Goal: Task Accomplishment & Management: Use online tool/utility

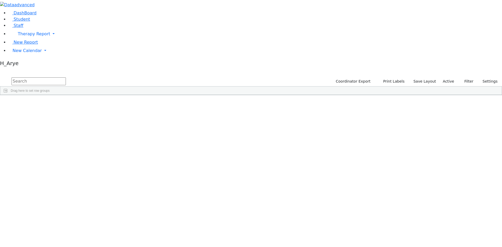
click at [186, 97] on span at bounding box center [184, 99] width 4 height 4
click at [201, 98] on span "filter" at bounding box center [199, 100] width 4 height 4
click at [204, 128] on div "(Select All)" at bounding box center [196, 130] width 15 height 4
click at [194, 140] on div "AH" at bounding box center [191, 142] width 4 height 4
click at [66, 77] on input "text" at bounding box center [39, 81] width 54 height 8
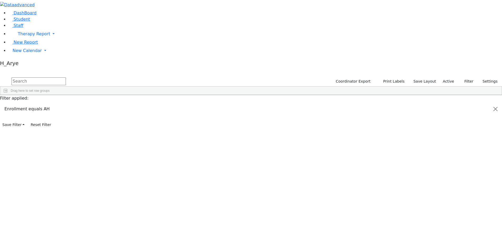
click at [266, 97] on span at bounding box center [264, 99] width 4 height 4
click at [284, 128] on div "(Select All)" at bounding box center [276, 130] width 15 height 4
click at [283, 147] on div "Unknown" at bounding box center [275, 149] width 13 height 4
click at [283, 104] on div "6507549 Fischer Shaye 02/14/2014 Unknown AH Itinerant Boys Kiryas Joel UFSD Unk…" at bounding box center [248, 111] width 496 height 15
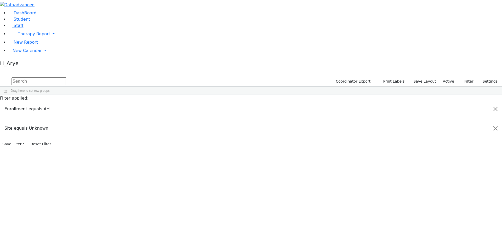
click at [82, 104] on div "Shaye" at bounding box center [69, 107] width 27 height 7
click at [165, 211] on span "Multiple Fields" at bounding box center [152, 214] width 26 height 7
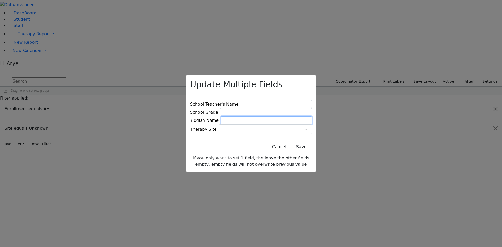
click at [259, 122] on input at bounding box center [266, 120] width 91 height 8
type input "פישער ישעי'"
click at [260, 100] on input at bounding box center [275, 104] width 71 height 8
type input "[PERSON_NAME]"
type input "ז"
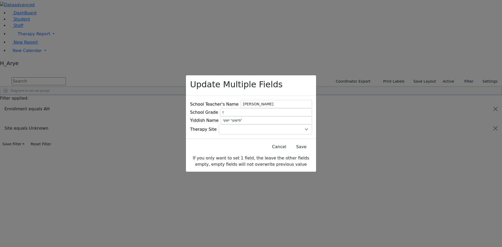
click at [312, 129] on span at bounding box center [312, 129] width 0 height 0
type input "AT"
select select "8"
click at [290, 149] on button "Save" at bounding box center [301, 147] width 23 height 10
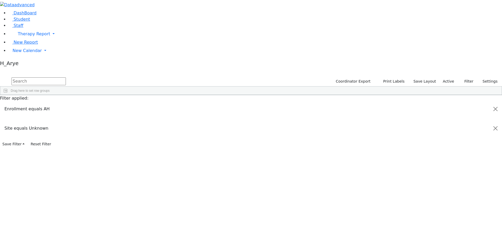
click at [136, 104] on div "Press SPACE to select this row." at bounding box center [122, 107] width 27 height 7
click at [136, 104] on div "Press SPACE to deselect this row." at bounding box center [122, 107] width 27 height 7
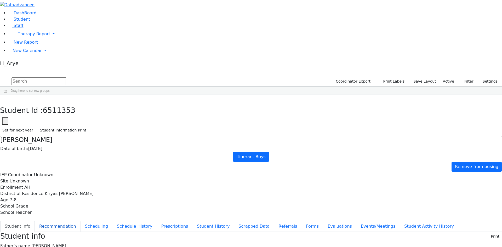
click at [81, 221] on button "Recommendation" at bounding box center [58, 226] width 46 height 11
checkbox input "true"
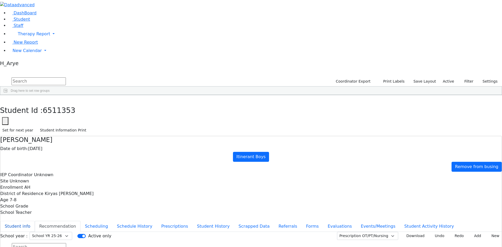
click at [35, 221] on button "Student info" at bounding box center [17, 226] width 35 height 11
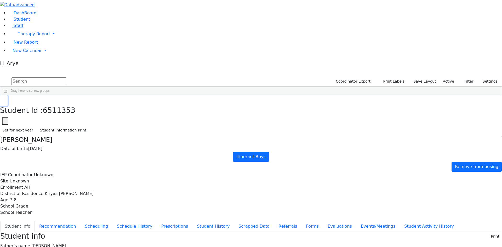
click at [5, 99] on icon "button" at bounding box center [3, 100] width 3 height 3
click at [235, 213] on span "Multiple Fields" at bounding box center [221, 216] width 26 height 7
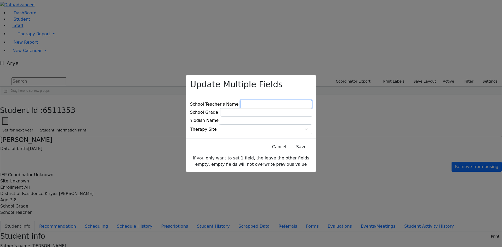
click at [272, 100] on input at bounding box center [275, 104] width 71 height 8
type input "[PERSON_NAME]"
type input "ד"
type input "ג"
type input "לאקס שמואל"
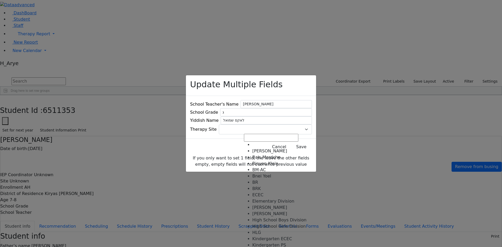
click at [312, 129] on span at bounding box center [312, 129] width 0 height 0
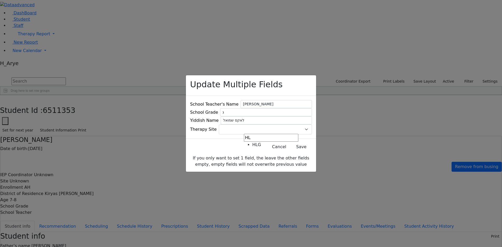
type input "HL"
select select "13"
click at [290, 146] on button "Save" at bounding box center [301, 147] width 23 height 10
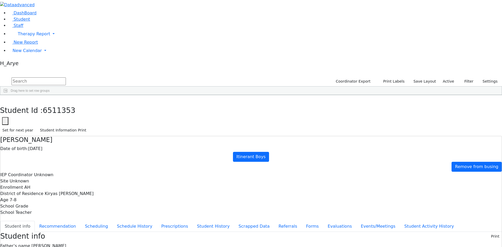
click at [266, 97] on span at bounding box center [264, 99] width 4 height 4
click at [270, 98] on span "general" at bounding box center [268, 100] width 4 height 4
click at [281, 98] on span "filter" at bounding box center [279, 100] width 4 height 4
click at [284, 128] on div "(Select All)" at bounding box center [276, 130] width 15 height 4
click at [66, 77] on input "text" at bounding box center [39, 81] width 54 height 8
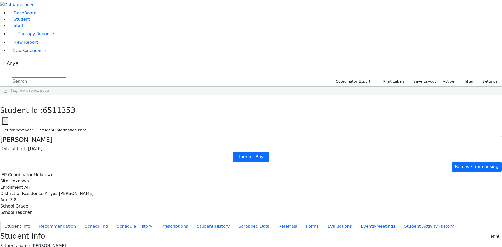
click at [293, 97] on span at bounding box center [291, 99] width 4 height 4
click at [311, 128] on div "(Select All)" at bounding box center [303, 130] width 15 height 4
click at [308, 134] on div "(Blanks)" at bounding box center [302, 136] width 12 height 4
click at [299, 140] on div "?" at bounding box center [295, 142] width 8 height 4
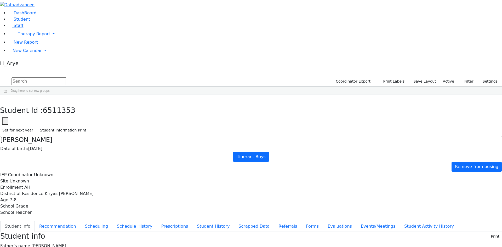
click at [332, 151] on div "6511363 Bikel Hershy 09/03/2020 Unknown AH Itinerant Boys Kiryas Joel UFSD Bais…" at bounding box center [248, 140] width 496 height 73
click at [107, 104] on div "[DATE]" at bounding box center [94, 107] width 27 height 7
click at [5, 99] on icon "button" at bounding box center [3, 100] width 3 height 3
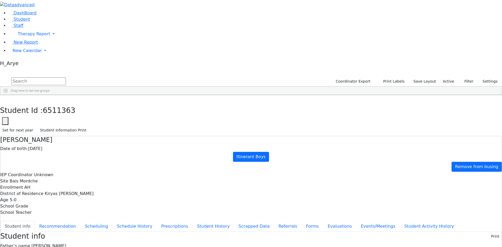
click at [81, 104] on div "Hershy" at bounding box center [67, 107] width 27 height 7
click at [178, 213] on span "Multiple Fields" at bounding box center [165, 216] width 26 height 7
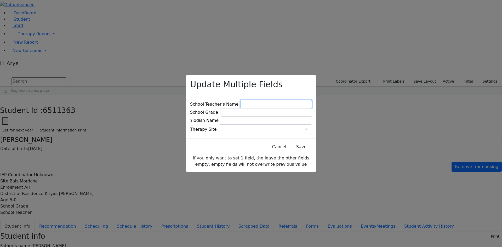
click at [259, 100] on input at bounding box center [275, 104] width 71 height 8
type input "c"
type input "ביקעל הערש אלימלך"
click at [262, 111] on input at bounding box center [266, 112] width 92 height 8
type input "ק"ג"
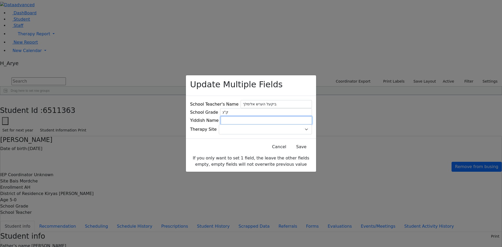
drag, startPoint x: 257, startPoint y: 120, endPoint x: 261, endPoint y: 120, distance: 3.4
click at [258, 120] on input at bounding box center [266, 120] width 91 height 8
drag, startPoint x: 275, startPoint y: 99, endPoint x: 210, endPoint y: 93, distance: 65.6
click at [210, 96] on div "School Teacher's Name ביקעל הערש אלימלך School Grade ק"ג Yiddish Name Therapy S…" at bounding box center [251, 117] width 130 height 43
click at [259, 120] on input at bounding box center [266, 120] width 91 height 8
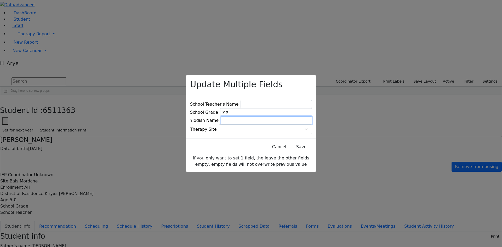
paste input "ביקעל הערש אלימלך"
type input "ביקעל הערש אלימלך"
click at [255, 100] on input at bounding box center [275, 104] width 71 height 8
type input "[PERSON_NAME] [PERSON_NAME]"
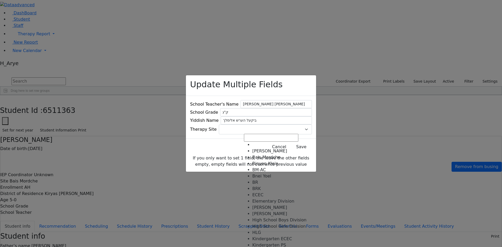
click at [312, 129] on span at bounding box center [312, 129] width 0 height 0
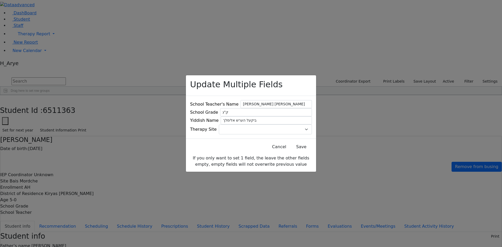
click at [360, 137] on div "Update Multiple Fields School Teacher's Name יואל יצחק ראטה School Grade ק"ג Yi…" at bounding box center [251, 123] width 502 height 247
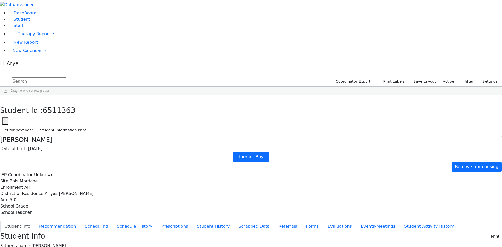
click at [134, 104] on div "Press SPACE to deselect this row." at bounding box center [120, 107] width 27 height 7
click at [210, 211] on span "Multiple Fields" at bounding box center [197, 214] width 26 height 7
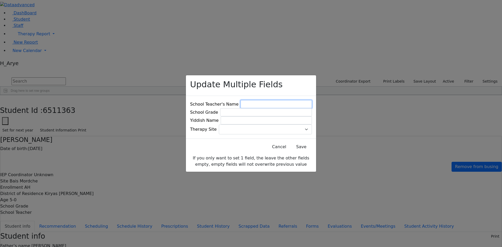
click at [261, 100] on input at bounding box center [275, 104] width 71 height 8
type input "[PERSON_NAME] [PERSON_NAME]"
click at [265, 110] on input at bounding box center [266, 112] width 92 height 8
type input "ק"ג"
click at [266, 120] on input at bounding box center [266, 120] width 91 height 8
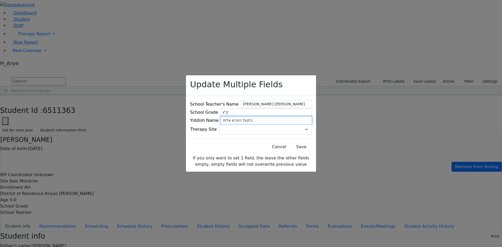
type input "ביקעל הערש אלימלך"
click at [312, 129] on span at bounding box center [312, 129] width 0 height 0
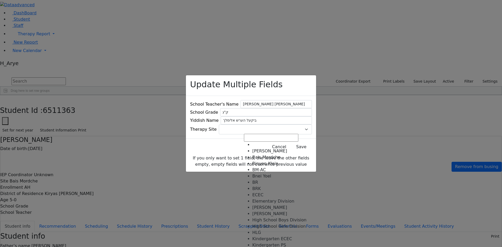
select select "41"
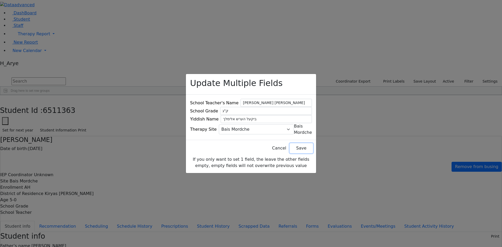
click at [291, 150] on button "Save" at bounding box center [301, 148] width 23 height 10
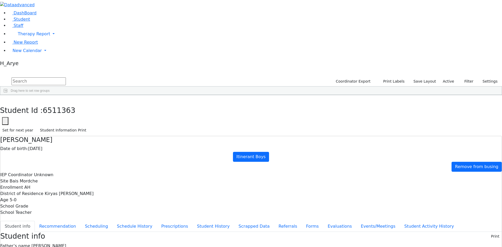
click at [81, 104] on div "Yitzchok" at bounding box center [67, 107] width 27 height 7
click at [167, 211] on span "Multiple Fields" at bounding box center [154, 214] width 26 height 7
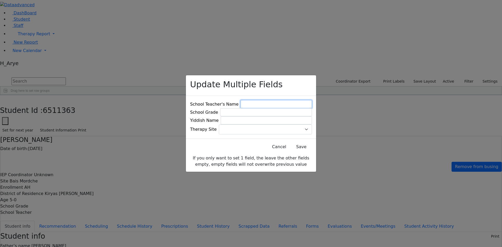
click at [266, 101] on input at bounding box center [275, 104] width 71 height 8
type input "[PERSON_NAME]"
click at [270, 109] on input at bounding box center [266, 112] width 92 height 8
type input "ק"ג"
click at [266, 118] on input at bounding box center [266, 120] width 91 height 8
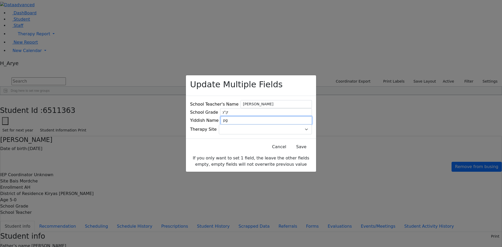
type input "p"
click at [256, 120] on input "פעלבערברוים יצחק" at bounding box center [266, 120] width 91 height 8
type input "פעלבערבוים יצחק"
click at [312, 129] on span at bounding box center [312, 129] width 0 height 0
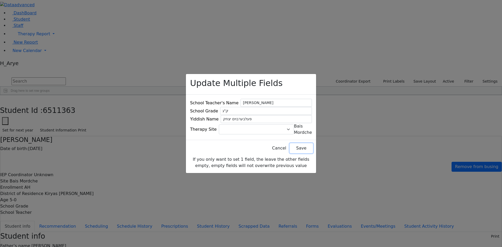
click at [291, 148] on button "Save" at bounding box center [301, 148] width 23 height 10
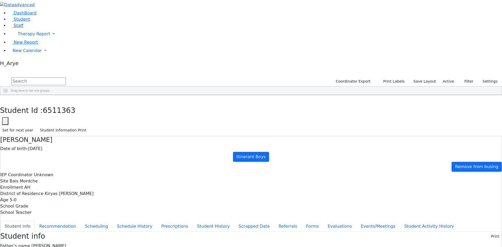
click at [192, 214] on span "Multiple Fields" at bounding box center [179, 217] width 26 height 7
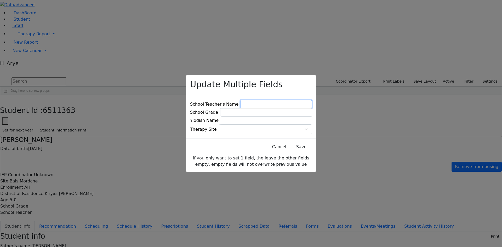
click at [270, 101] on input at bounding box center [275, 104] width 71 height 8
type input "C"
type input "נ"
type input "בראדער"
type input "ק"ג"
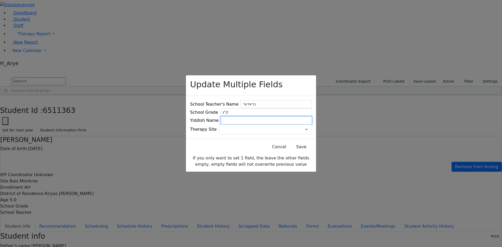
click at [270, 123] on input at bounding box center [266, 120] width 91 height 8
type input "[PERSON_NAME]"
click at [312, 129] on span at bounding box center [312, 129] width 0 height 0
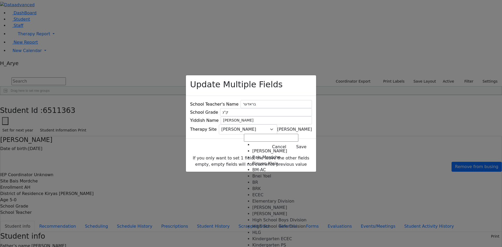
click at [277, 131] on span "[PERSON_NAME]" at bounding box center [294, 129] width 35 height 5
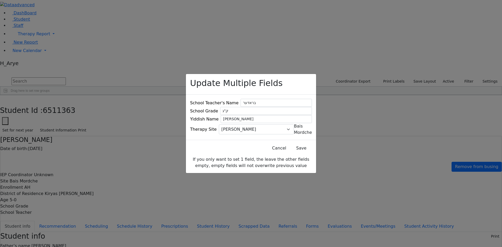
select select "41"
click at [293, 151] on button "Save" at bounding box center [301, 148] width 23 height 10
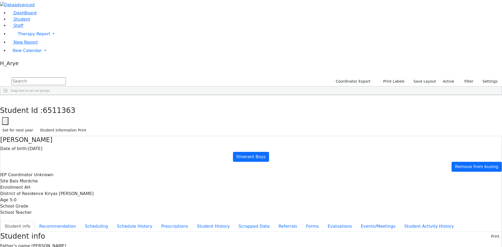
click at [81, 104] on div "Nechemya" at bounding box center [67, 107] width 27 height 7
click at [81, 221] on button "Recommendation" at bounding box center [58, 226] width 46 height 11
checkbox input "true"
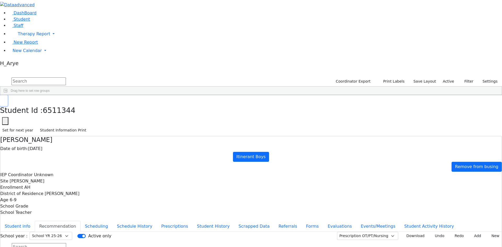
click at [5, 99] on icon "button" at bounding box center [3, 100] width 3 height 3
click at [200, 213] on span "Multiple Fields" at bounding box center [187, 216] width 26 height 7
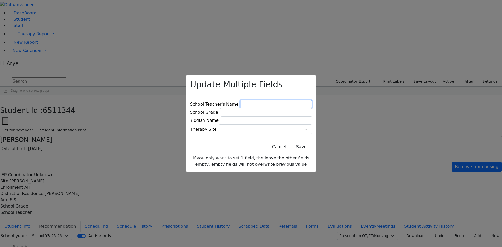
click at [267, 102] on input at bounding box center [275, 104] width 71 height 8
type input "H"
type input "[PERSON_NAME] [PERSON_NAME]"
click at [281, 109] on input at bounding box center [266, 112] width 92 height 8
type input "ק"
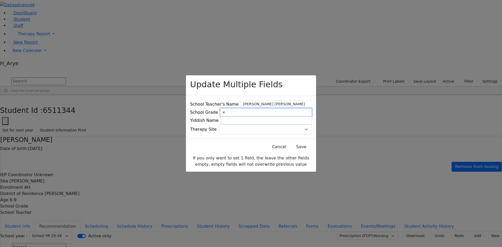
type input "א"
click at [276, 120] on input at bounding box center [266, 120] width 91 height 8
type input "גראסבערג נחמי'"
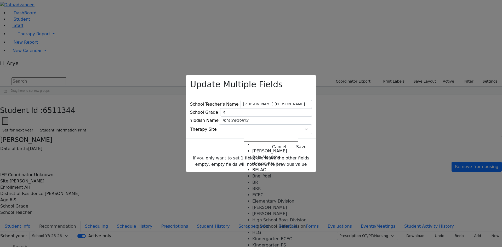
click at [312, 129] on span at bounding box center [312, 129] width 0 height 0
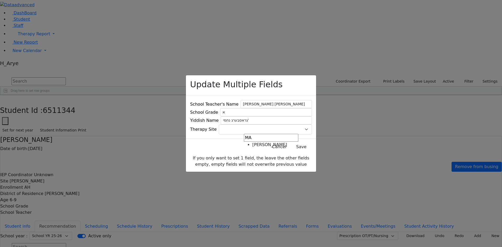
type input "MA"
select select "16"
click at [295, 146] on button "Save" at bounding box center [301, 147] width 23 height 10
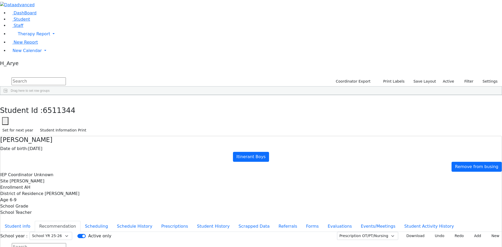
click at [107, 111] on div "[DATE]" at bounding box center [94, 114] width 27 height 7
click at [112, 221] on button "Scheduling" at bounding box center [97, 226] width 32 height 11
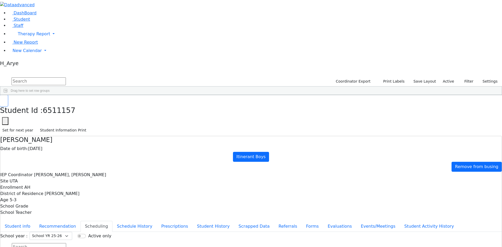
click at [8, 95] on button "button" at bounding box center [4, 100] width 8 height 11
click at [134, 104] on div "Press SPACE to select this row." at bounding box center [120, 107] width 27 height 7
click at [134, 111] on div "Press SPACE to select this row." at bounding box center [120, 114] width 27 height 7
click at [206, 220] on span "Multiple Fields" at bounding box center [193, 223] width 26 height 7
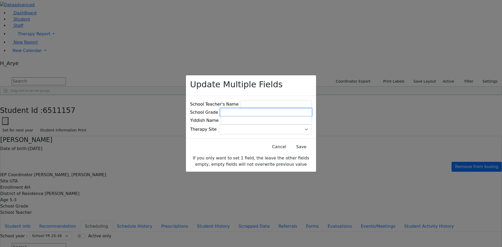
click at [259, 112] on input at bounding box center [266, 112] width 92 height 8
type input "א"
click at [293, 145] on button "Save" at bounding box center [301, 147] width 23 height 10
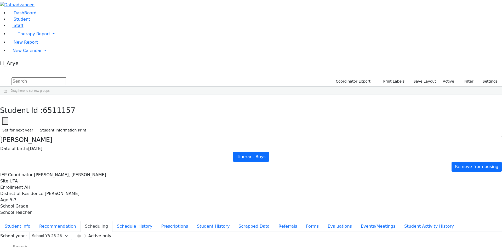
click at [215, 229] on span "Yiddish Name" at bounding box center [202, 232] width 26 height 7
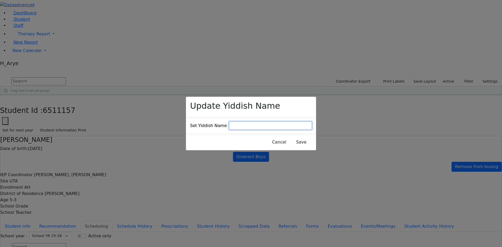
click at [247, 123] on input at bounding box center [270, 126] width 83 height 8
type input "J"
type input "נאווי חיים"
click at [297, 137] on button "Save" at bounding box center [301, 142] width 23 height 10
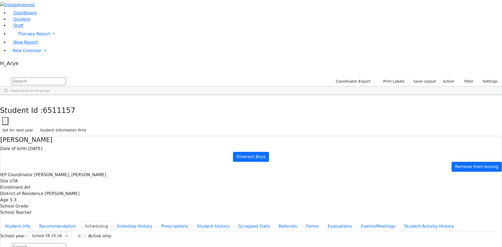
click at [54, 125] on div "Tambur" at bounding box center [40, 128] width 27 height 7
click at [5, 99] on icon "button" at bounding box center [3, 100] width 3 height 3
click at [140, 136] on div "6511354 Hersko Shia 01/06/2022 Unknown AH The Preschool Itinerant Kiryas Joel U…" at bounding box center [248, 126] width 496 height 44
click at [81, 133] on div "Meilech" at bounding box center [67, 136] width 27 height 7
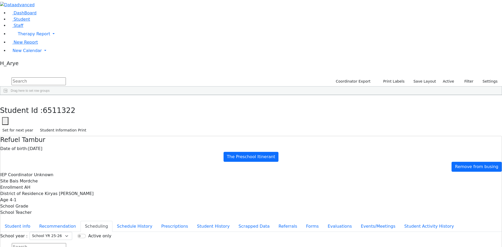
click at [164, 242] on span "Multiple Fields" at bounding box center [150, 245] width 26 height 7
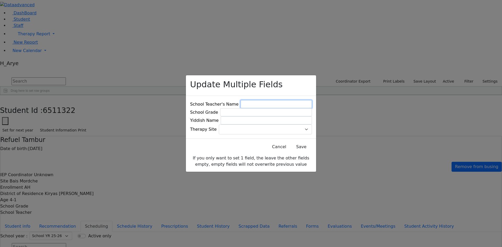
click at [248, 100] on input at bounding box center [275, 104] width 71 height 8
type input "G"
type input "[PERSON_NAME]"
click at [279, 110] on input at bounding box center [266, 112] width 92 height 8
type input "ג"
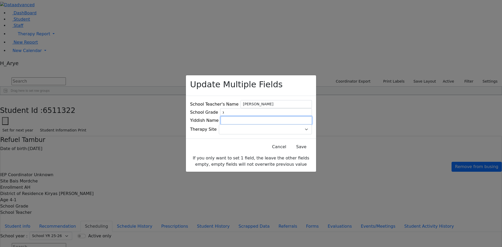
click at [252, 122] on input at bounding box center [266, 120] width 91 height 8
type input "[PERSON_NAME]"
click at [312, 129] on span at bounding box center [312, 129] width 0 height 0
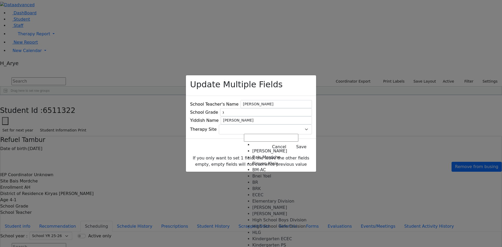
select select "8"
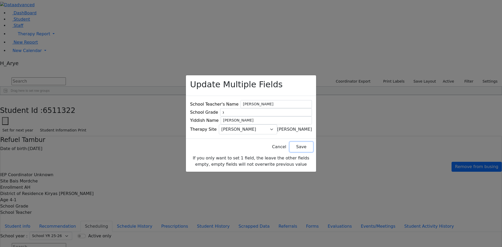
click at [290, 147] on button "Save" at bounding box center [301, 147] width 23 height 10
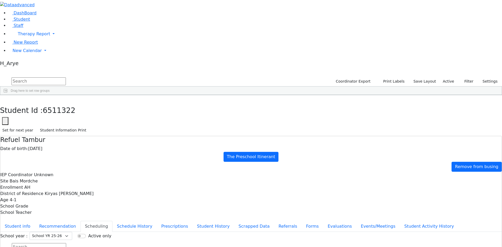
click at [107, 133] on div "[DATE]" at bounding box center [94, 136] width 27 height 7
click at [179, 242] on span "Multiple Fields" at bounding box center [165, 245] width 26 height 7
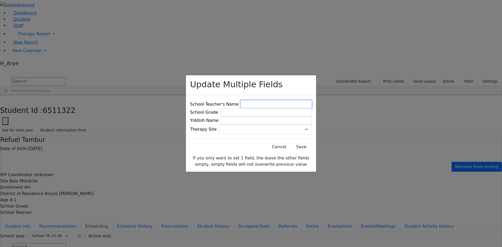
click at [256, 101] on input at bounding box center [275, 104] width 71 height 8
type input "[PERSON_NAME]"
click at [275, 111] on input at bounding box center [266, 112] width 92 height 8
type input "א"
click at [265, 120] on input at bounding box center [266, 120] width 91 height 8
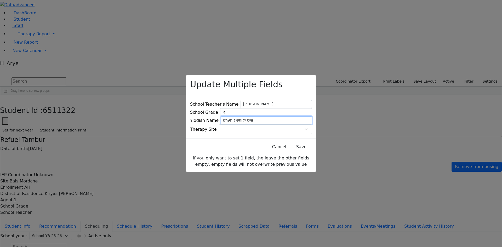
type input "ווייס יקותיאל הערש"
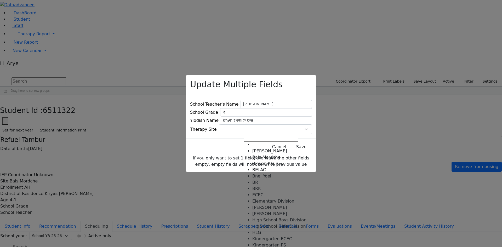
click at [312, 129] on span at bounding box center [312, 129] width 0 height 0
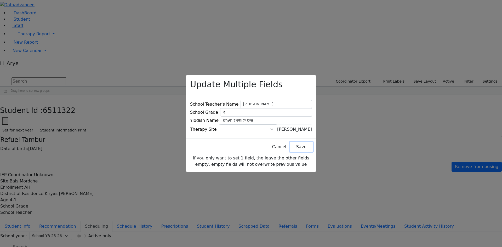
click at [293, 150] on button "Save" at bounding box center [301, 147] width 23 height 10
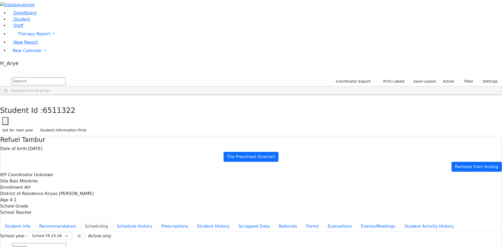
click at [81, 104] on div "[DEMOGRAPHIC_DATA]" at bounding box center [67, 107] width 27 height 7
click at [35, 221] on button "Student info" at bounding box center [17, 226] width 35 height 11
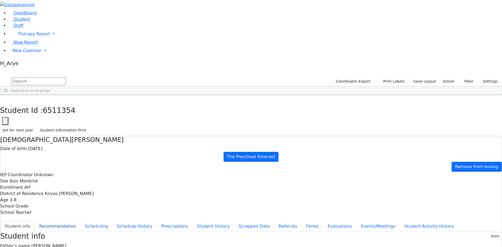
click at [81, 221] on button "Recommendation" at bounding box center [58, 226] width 46 height 11
checkbox input "true"
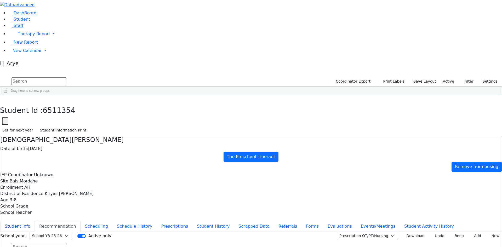
click at [35, 221] on button "Student info" at bounding box center [17, 226] width 35 height 11
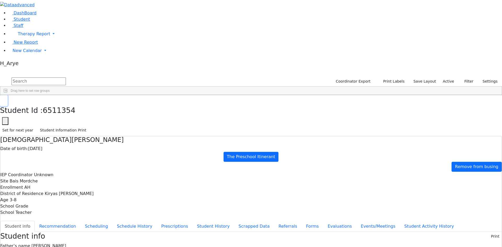
click at [8, 95] on button "button" at bounding box center [4, 100] width 8 height 11
click at [226, 212] on span "Multiple Fields" at bounding box center [213, 215] width 26 height 7
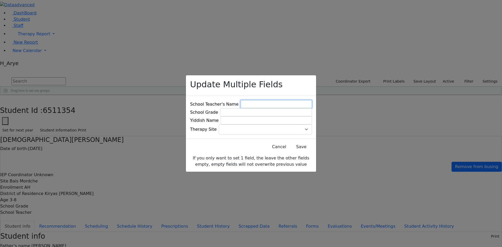
drag, startPoint x: 255, startPoint y: 100, endPoint x: 251, endPoint y: 100, distance: 3.9
click at [255, 100] on input at bounding box center [275, 104] width 71 height 8
type input "ליפא אקערמאן"
click at [266, 109] on input at bounding box center [266, 112] width 92 height 8
type input "ק"ג"
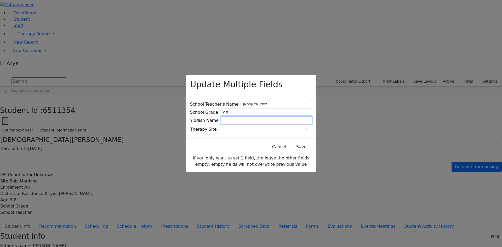
click at [261, 120] on input at bounding box center [266, 120] width 91 height 8
type input "הערשקא יושע"
click at [312, 129] on span at bounding box center [312, 129] width 0 height 0
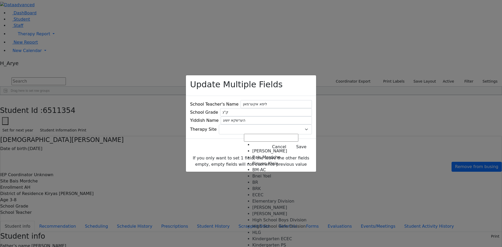
select select "41"
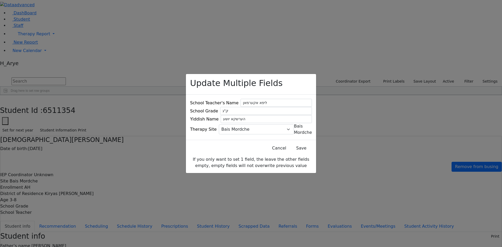
click at [271, 146] on div "Cancel Save" at bounding box center [251, 148] width 130 height 16
click at [299, 149] on button "Save" at bounding box center [301, 148] width 23 height 10
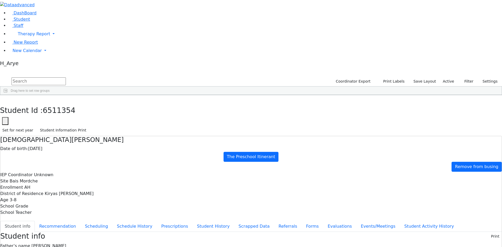
click at [81, 111] on div "[PERSON_NAME]" at bounding box center [67, 114] width 27 height 7
click at [8, 95] on button "button" at bounding box center [4, 100] width 8 height 11
click at [134, 111] on div "Press SPACE to deselect this row." at bounding box center [120, 114] width 27 height 7
click at [197, 221] on span "Multiple Fields" at bounding box center [184, 224] width 26 height 7
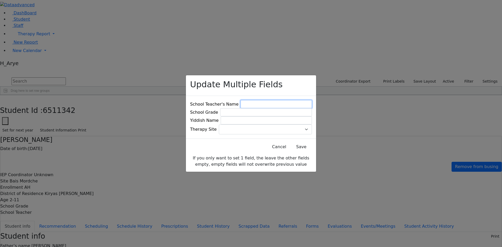
click at [251, 100] on input at bounding box center [275, 104] width 71 height 8
click at [259, 100] on input at bounding box center [275, 104] width 71 height 8
type input "אביש אקער"
click at [256, 111] on input at bounding box center [266, 112] width 92 height 8
type input "ק"ג"
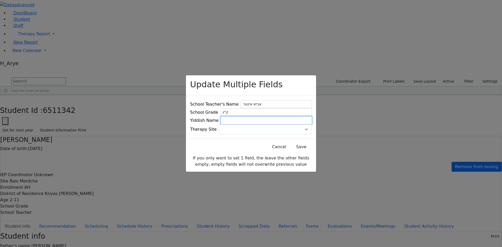
click at [265, 120] on input at bounding box center [266, 120] width 91 height 8
type input "שטערן ישעי'"
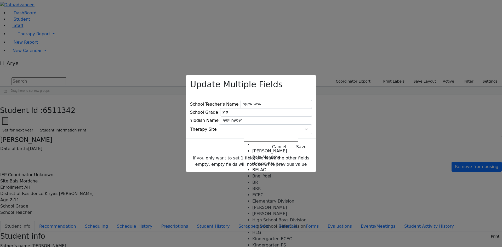
click at [312, 129] on span at bounding box center [312, 129] width 0 height 0
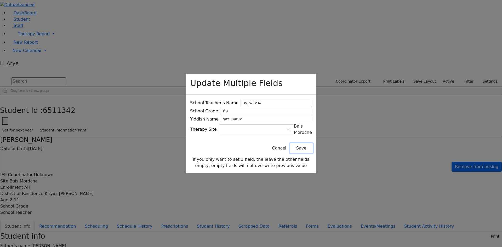
click at [290, 151] on button "Save" at bounding box center [301, 148] width 23 height 10
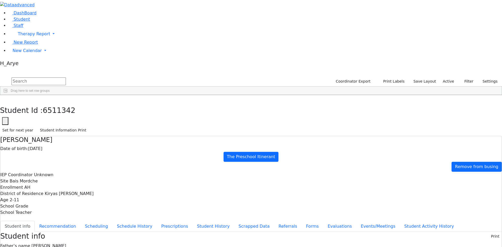
click at [174, 219] on span "Multiple Fields" at bounding box center [160, 222] width 26 height 7
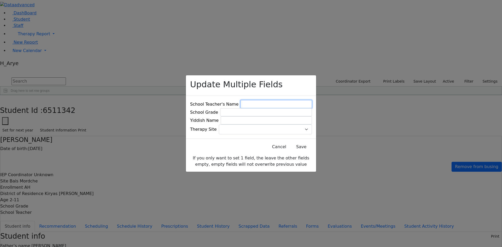
click at [272, 102] on input at bounding box center [275, 104] width 71 height 8
type input "[PERSON_NAME]"
click at [268, 112] on input at bounding box center [266, 112] width 92 height 8
type input "ק"ג"
click at [271, 121] on input at bounding box center [266, 120] width 91 height 8
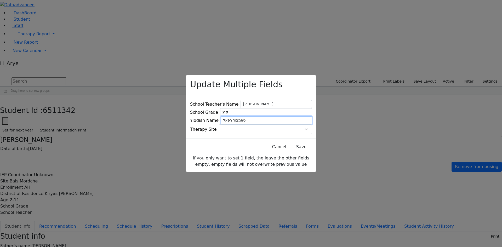
type input "טאמבור רפאל"
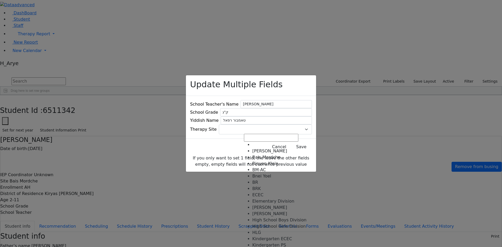
click at [312, 129] on span at bounding box center [312, 129] width 0 height 0
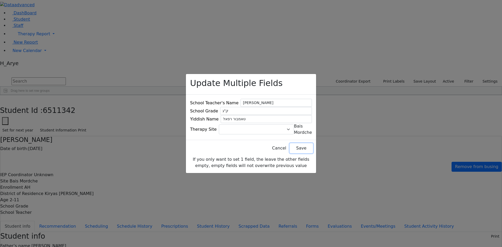
click at [294, 150] on button "Save" at bounding box center [301, 148] width 23 height 10
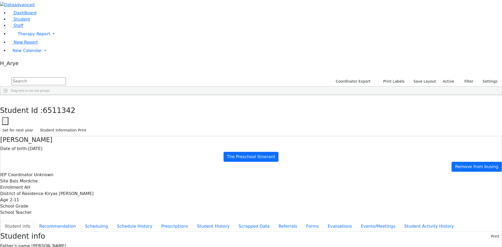
click at [238, 104] on div "6511157 Nove Chaim 06/23/2020 א Leiner, Chana L. AH Itinerant Boys Monroe Woodb…" at bounding box center [248, 107] width 496 height 7
click at [215, 211] on span "Multiple Fields" at bounding box center [202, 214] width 26 height 7
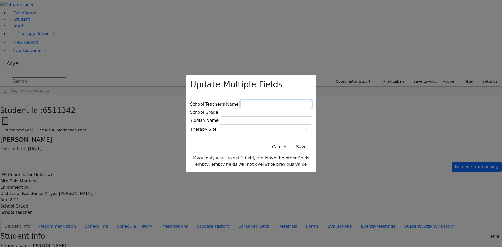
click at [274, 101] on input at bounding box center [275, 104] width 71 height 8
type input "[PERSON_NAME]"
click at [273, 110] on input at bounding box center [266, 112] width 92 height 8
type input "ק"ג"
click at [271, 118] on input at bounding box center [266, 120] width 91 height 8
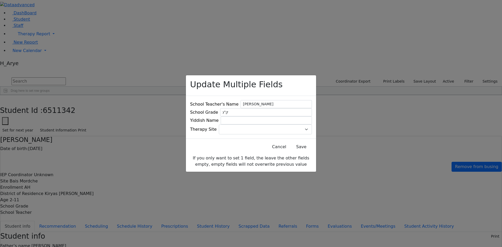
click at [286, 90] on div "Update Multiple Fields" at bounding box center [251, 85] width 130 height 21
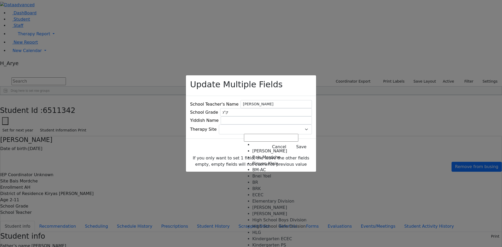
click at [312, 129] on span at bounding box center [312, 129] width 0 height 0
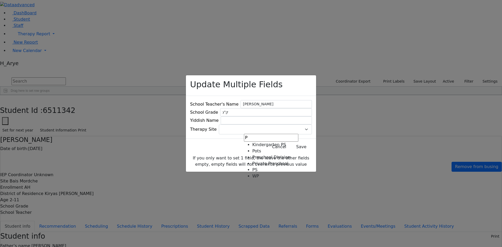
type input "P"
select select "28"
click at [296, 147] on button "Save" at bounding box center [301, 147] width 23 height 10
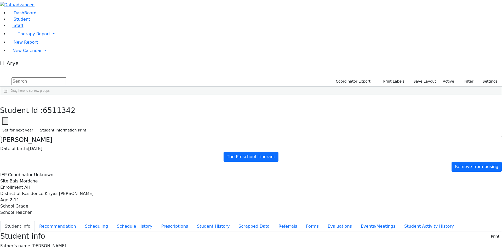
click at [289, 97] on span at bounding box center [286, 99] width 4 height 4
click at [283, 97] on span at bounding box center [281, 99] width 4 height 4
click at [293, 97] on span at bounding box center [291, 99] width 4 height 4
click at [311, 128] on div "(Select All)" at bounding box center [303, 130] width 15 height 4
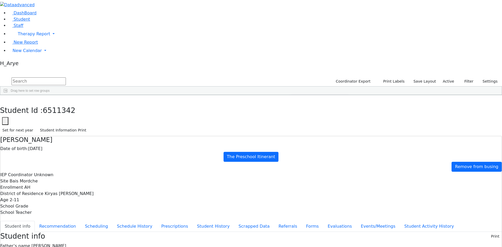
click at [311, 128] on div "(Select All)" at bounding box center [303, 130] width 15 height 4
click at [299, 134] on div "?" at bounding box center [295, 136] width 8 height 4
click at [346, 127] on div "(Select All)" at bounding box center [318, 130] width 54 height 6
click at [311, 128] on div "(Select All)" at bounding box center [303, 130] width 15 height 4
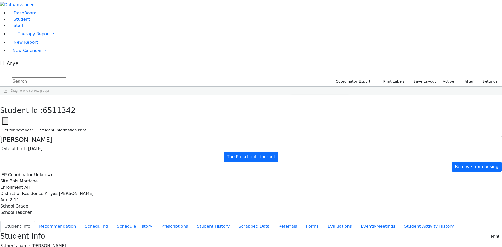
click at [295, 134] on div at bounding box center [293, 136] width 4 height 4
click at [312, 128] on div "(Select All)" at bounding box center [301, 130] width 21 height 4
click at [311, 128] on div "(Select All)" at bounding box center [303, 130] width 15 height 4
click at [295, 134] on input "checkbox" at bounding box center [293, 136] width 4 height 4
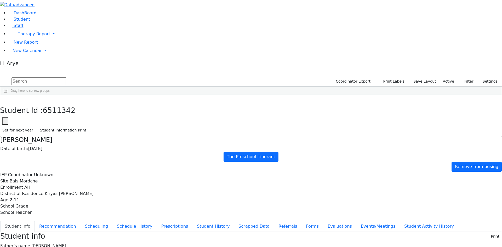
click at [330, 104] on div "6505955 Shmidman Moshe Aron 11/30/2010 יש"ק Unknown AH Itinerant Boys Kiryas Jo…" at bounding box center [248, 107] width 496 height 7
click at [375, 212] on span "Multiple Fields" at bounding box center [362, 215] width 26 height 7
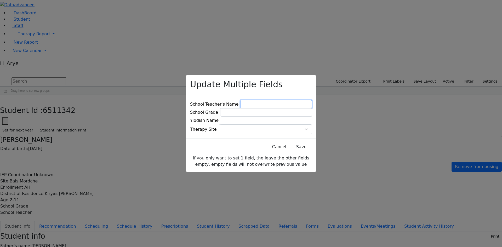
click at [263, 100] on input at bounding box center [275, 104] width 71 height 8
type input "[PERSON_NAME]"
click at [299, 147] on button "Save" at bounding box center [301, 147] width 23 height 10
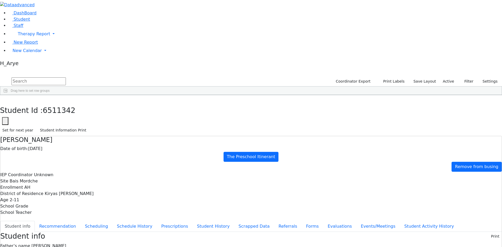
click at [289, 97] on span at bounding box center [286, 99] width 4 height 4
click at [293, 97] on span at bounding box center [291, 99] width 4 height 4
click at [311, 128] on div "(Select All)" at bounding box center [303, 130] width 15 height 4
click at [66, 77] on input "text" at bounding box center [39, 81] width 54 height 8
click at [127, 95] on div "Grade Age" at bounding box center [119, 99] width 16 height 8
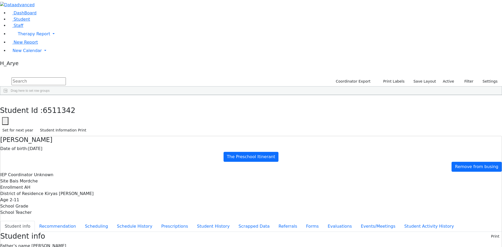
click at [315, 95] on div "Yiddish Name" at bounding box center [307, 99] width 16 height 8
drag, startPoint x: 384, startPoint y: 39, endPoint x: 414, endPoint y: 41, distance: 29.6
click at [355, 95] on div at bounding box center [354, 99] width 2 height 8
click at [46, 95] on div "Last Name" at bounding box center [38, 99] width 16 height 8
drag, startPoint x: 74, startPoint y: 39, endPoint x: 365, endPoint y: 157, distance: 313.5
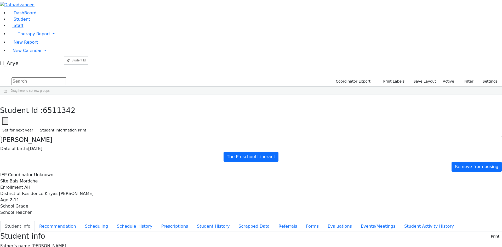
drag, startPoint x: 398, startPoint y: 39, endPoint x: 69, endPoint y: 57, distance: 329.8
drag, startPoint x: 72, startPoint y: 47, endPoint x: 381, endPoint y: 249, distance: 368.9
click at [381, 247] on html "Print Schedule Options Show Birthday Show Time Interval Show School Grad Pdf" at bounding box center [251, 237] width 502 height 474
click at [10, 68] on aside "DashBoard Student Staff Therapy Report Student Old Calendar" at bounding box center [251, 34] width 502 height 68
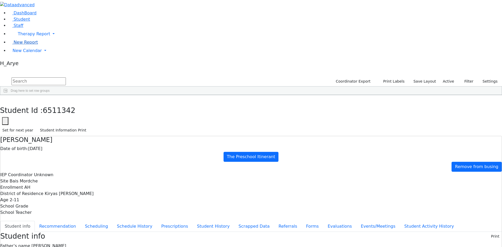
click at [26, 45] on span "New Report" at bounding box center [26, 42] width 24 height 5
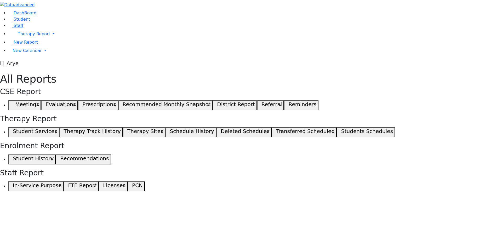
click at [59, 127] on button "Student Services" at bounding box center [33, 132] width 51 height 10
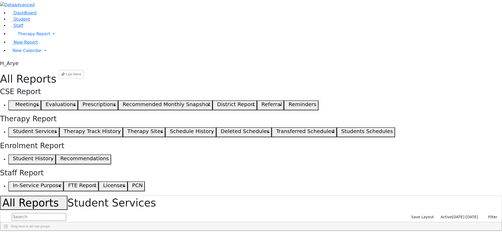
drag, startPoint x: 151, startPoint y: 65, endPoint x: 67, endPoint y: 72, distance: 84.2
click at [65, 231] on div "Last Name First Name DOB" at bounding box center [248, 231] width 495 height 0
drag, startPoint x: 180, startPoint y: 66, endPoint x: 94, endPoint y: 69, distance: 85.5
click at [47, 231] on div "First Name" at bounding box center [39, 235] width 16 height 8
click at [74, 231] on div "DOB" at bounding box center [66, 235] width 16 height 8
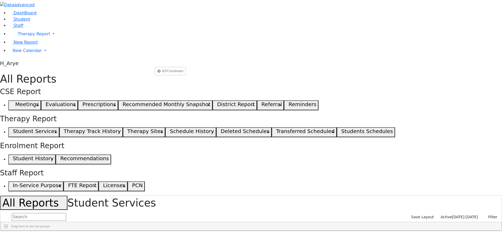
drag, startPoint x: 237, startPoint y: 66, endPoint x: 163, endPoint y: 67, distance: 74.2
click at [101, 231] on div "IEPCoordinator" at bounding box center [92, 235] width 16 height 8
click at [485, 213] on button "Filter" at bounding box center [490, 217] width 18 height 8
click at [66, 213] on input "text" at bounding box center [39, 217] width 54 height 8
click at [497, 242] on span "Columns" at bounding box center [499, 248] width 4 height 12
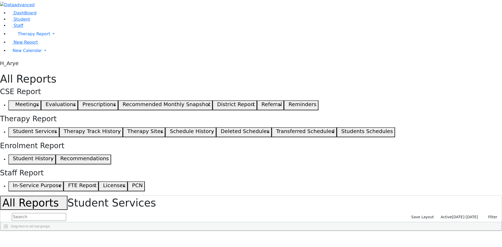
click at [497, 242] on span "Columns" at bounding box center [499, 248] width 4 height 12
click at [429, 233] on span at bounding box center [427, 235] width 4 height 4
click at [403, 232] on span "filter" at bounding box center [398, 235] width 9 height 7
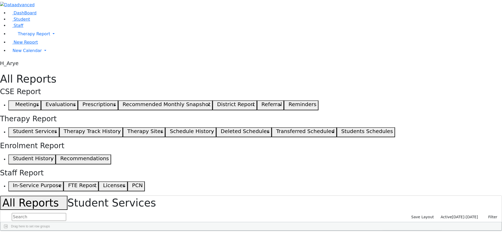
click at [66, 213] on input "text" at bounding box center [39, 217] width 54 height 8
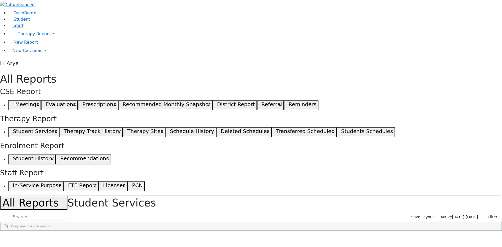
click at [497, 242] on span "Columns" at bounding box center [499, 248] width 4 height 12
checkbox input "false"
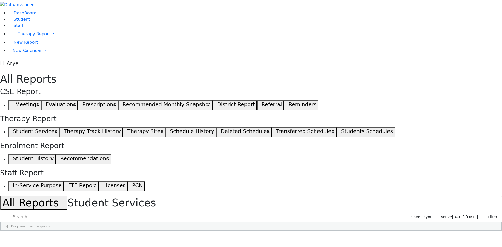
checkbox input "true"
click at [471, 222] on div "Drag here to set row groups" at bounding box center [251, 226] width 501 height 8
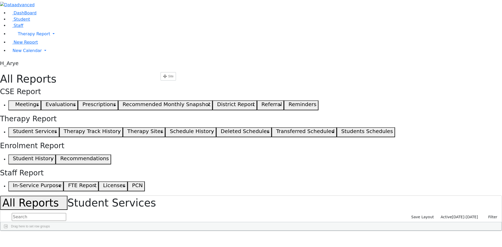
drag, startPoint x: 229, startPoint y: 67, endPoint x: 167, endPoint y: 73, distance: 62.3
click at [165, 231] on div "Last Name First Name DOB" at bounding box center [222, 231] width 443 height 0
drag, startPoint x: 261, startPoint y: 66, endPoint x: 187, endPoint y: 71, distance: 74.7
click at [186, 231] on div "Last Name First Name DOB" at bounding box center [222, 231] width 443 height 0
drag, startPoint x: 355, startPoint y: 66, endPoint x: 192, endPoint y: 69, distance: 162.9
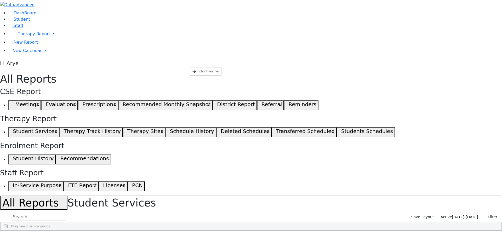
click at [135, 233] on span "School Teacher" at bounding box center [128, 235] width 13 height 4
drag, startPoint x: 401, startPoint y: 66, endPoint x: 137, endPoint y: 79, distance: 264.3
click at [137, 231] on div "Last Name First Name DOB" at bounding box center [222, 231] width 443 height 0
drag, startPoint x: 166, startPoint y: 66, endPoint x: 222, endPoint y: 68, distance: 56.2
click at [163, 231] on div "IEPCoordinator" at bounding box center [154, 235] width 18 height 8
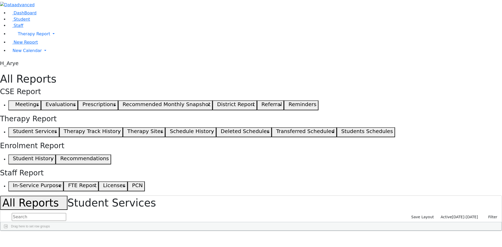
click at [497, 242] on span "Columns" at bounding box center [499, 248] width 4 height 12
click at [463, 243] on span "Drag here to set row groups" at bounding box center [470, 245] width 52 height 5
click at [447, 231] on input "checkbox" at bounding box center [450, 233] width 8 height 4
checkbox input "true"
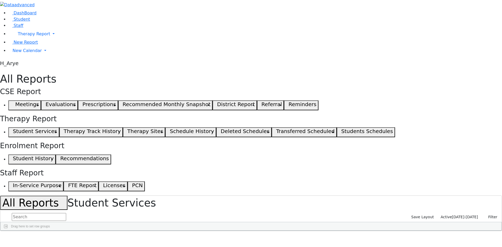
checkbox input "false"
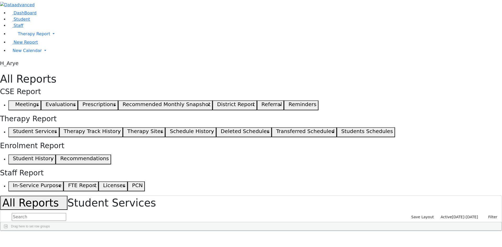
checkbox input "false"
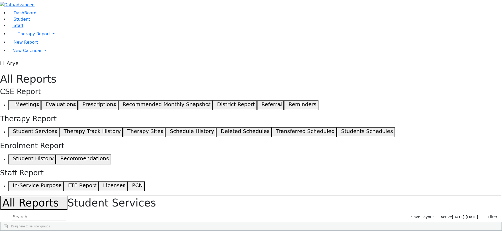
checkbox input "false"
click at [447, 231] on input "checkbox" at bounding box center [450, 233] width 8 height 4
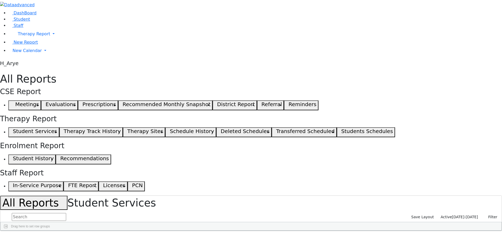
checkbox input "false"
checkbox input "true"
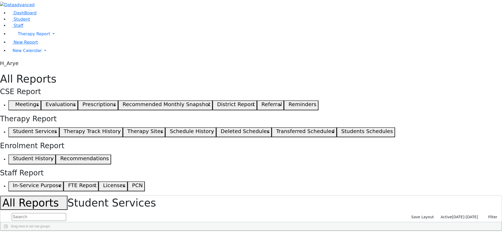
checkbox input "true"
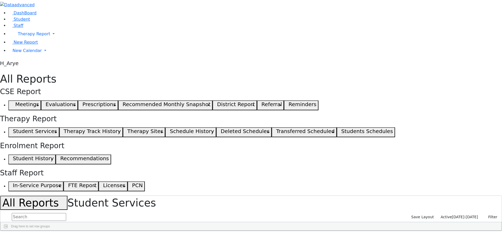
checkbox input "true"
click at [436, 213] on button "Save Layout" at bounding box center [422, 217] width 27 height 8
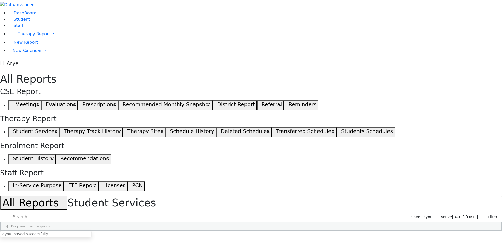
click at [0, 0] on div "Group Services OT 0 PT 0 SL 0 Psych 10 0" at bounding box center [0, 0] width 0 height 0
click at [497, 242] on span "Columns" at bounding box center [499, 248] width 4 height 12
drag, startPoint x: 451, startPoint y: 65, endPoint x: 203, endPoint y: 81, distance: 249.0
click at [203, 231] on div "Last Name First Name DOB" at bounding box center [248, 231] width 495 height 0
click at [423, 213] on button "Save Layout" at bounding box center [422, 217] width 27 height 8
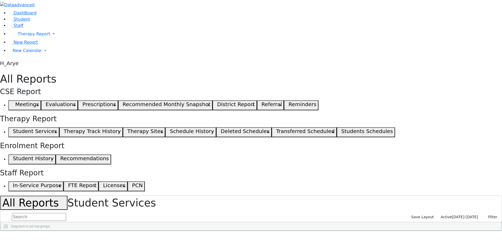
click at [8, 224] on span at bounding box center [6, 226] width 4 height 4
click at [339, 196] on div "153 Students Individual Services OT 137 PT 49 SL 276 Psych 31 VS 5" at bounding box center [251, 214] width 502 height 36
click at [66, 213] on input "text" at bounding box center [39, 217] width 54 height 8
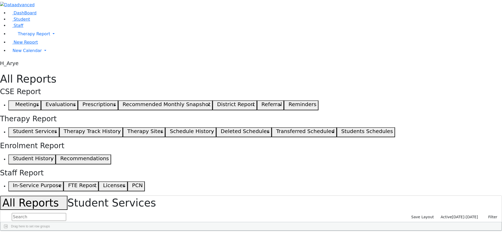
click at [247, 239] on span "Press SPACE to select this row." at bounding box center [247, 239] width 0 height 0
click at [210, 233] on span "IEPCoordinator" at bounding box center [201, 235] width 16 height 4
click at [20, 233] on span "Last Name" at bounding box center [12, 235] width 16 height 4
drag, startPoint x: 73, startPoint y: 66, endPoint x: 123, endPoint y: 43, distance: 55.2
click at [66, 213] on input "text" at bounding box center [39, 217] width 54 height 8
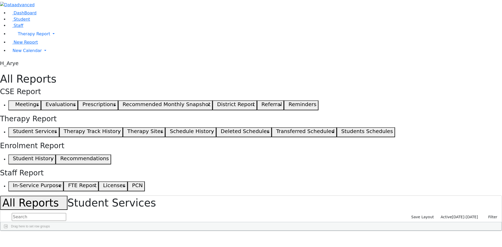
scroll to position [500, 0]
drag, startPoint x: 492, startPoint y: 164, endPoint x: 488, endPoint y: 142, distance: 22.6
click at [486, 231] on div "Last Name 1 First Name DOB" at bounding box center [251, 231] width 501 height 0
click at [28, 239] on div "[DEMOGRAPHIC_DATA]" at bounding box center [15, 242] width 28 height 7
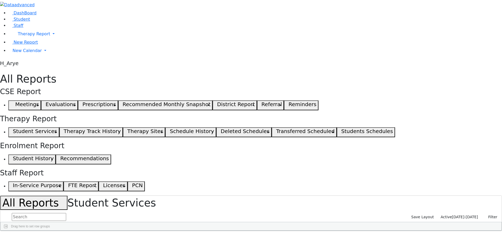
drag, startPoint x: 364, startPoint y: 65, endPoint x: 395, endPoint y: 124, distance: 66.5
click at [66, 213] on input "text" at bounding box center [39, 217] width 54 height 8
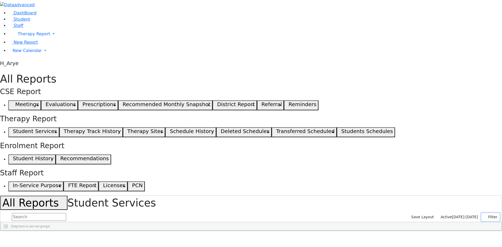
click at [486, 213] on button "Filter" at bounding box center [490, 217] width 18 height 8
click at [263, 231] on div "OT" at bounding box center [255, 235] width 16 height 8
click at [263, 231] on div "OT 1" at bounding box center [255, 235] width 16 height 8
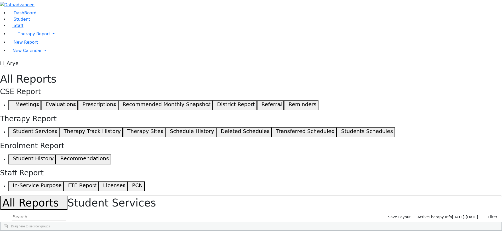
drag, startPoint x: 329, startPoint y: 66, endPoint x: 387, endPoint y: 85, distance: 61.1
click at [387, 231] on div "Last Name First Name DOB 1" at bounding box center [248, 231] width 495 height 0
drag, startPoint x: 413, startPoint y: 65, endPoint x: 442, endPoint y: 78, distance: 31.3
click at [442, 231] on div "Last Name First Name DOB 1" at bounding box center [248, 231] width 495 height 0
